Goal: Find specific page/section: Find specific page/section

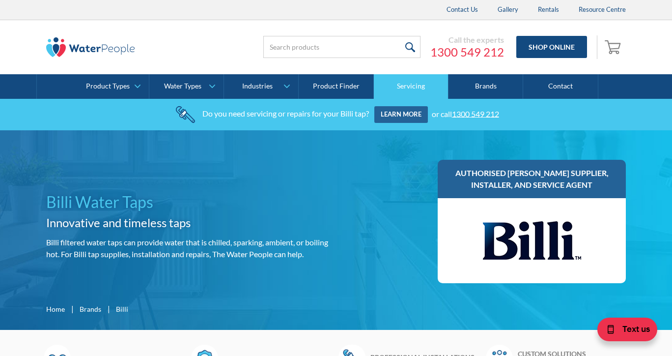
click at [408, 85] on link "Servicing" at bounding box center [411, 86] width 75 height 25
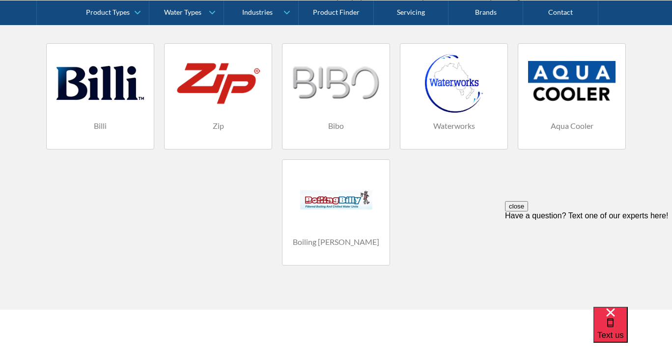
scroll to position [717, 0]
click at [106, 94] on div at bounding box center [99, 82] width 87 height 59
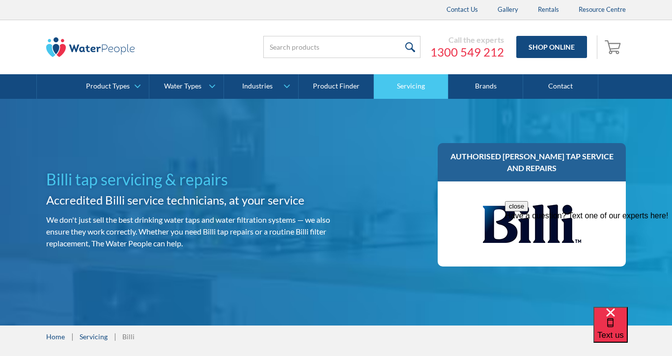
click at [422, 84] on link "Servicing" at bounding box center [411, 86] width 75 height 25
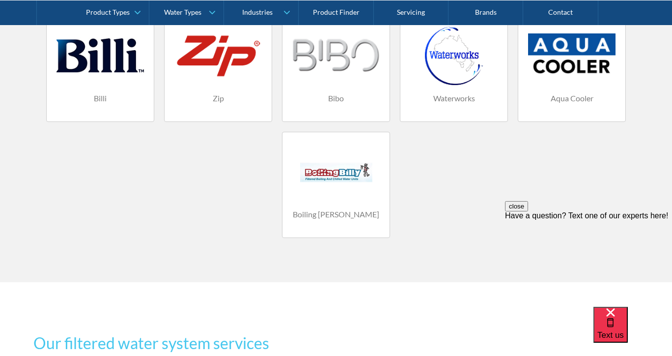
scroll to position [743, 0]
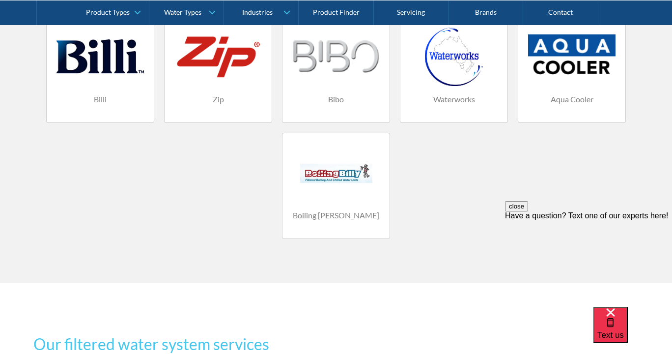
click at [95, 60] on div at bounding box center [99, 56] width 87 height 59
